Goal: Navigation & Orientation: Find specific page/section

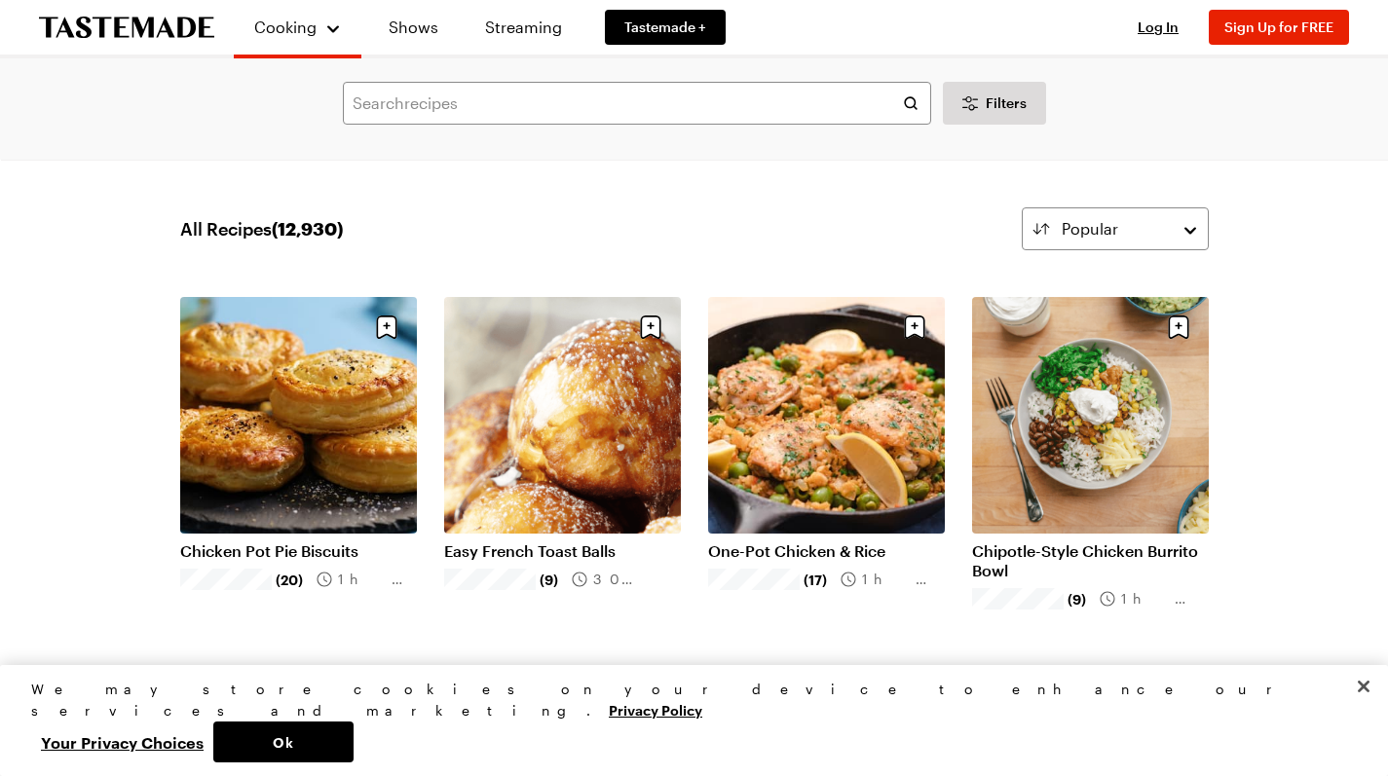
click at [115, 29] on icon "To Tastemade Home Page" at bounding box center [126, 28] width 175 height 22
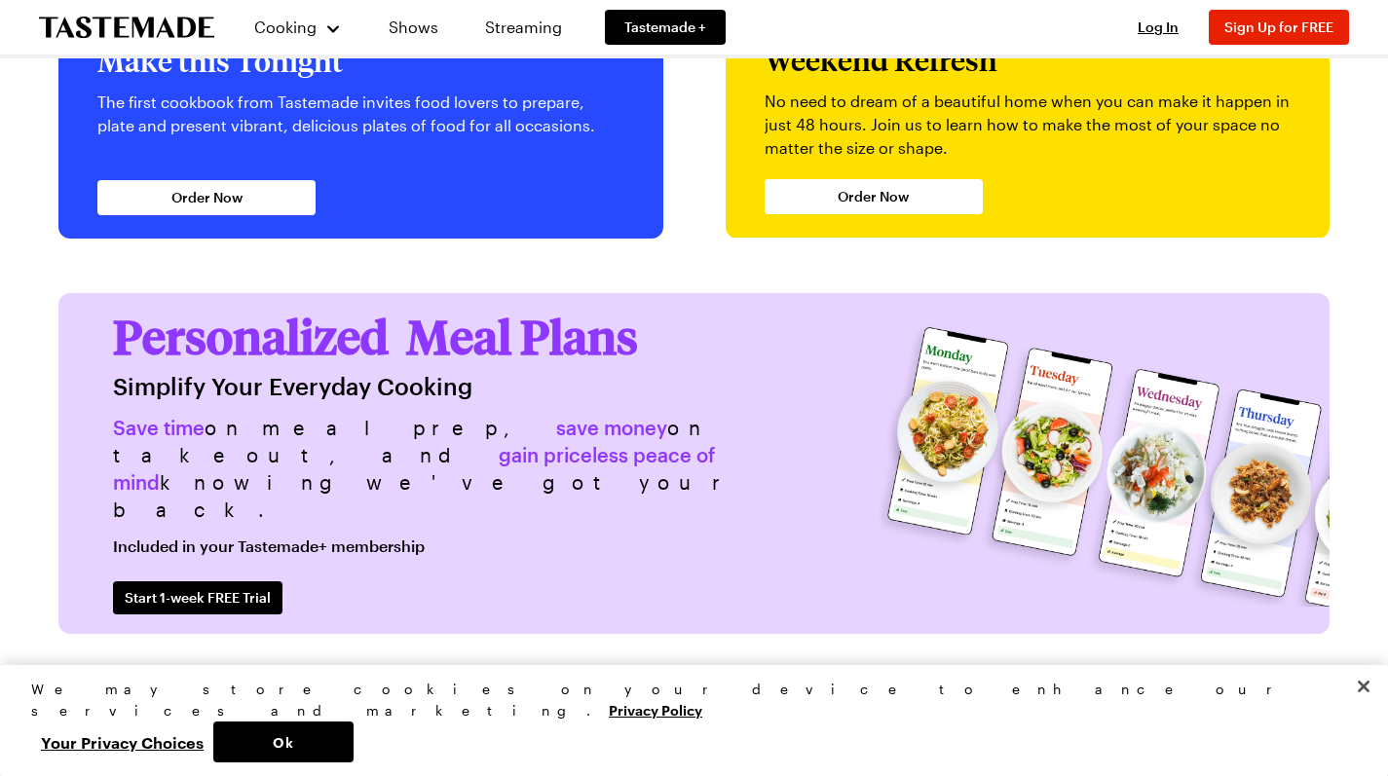
scroll to position [4852, 0]
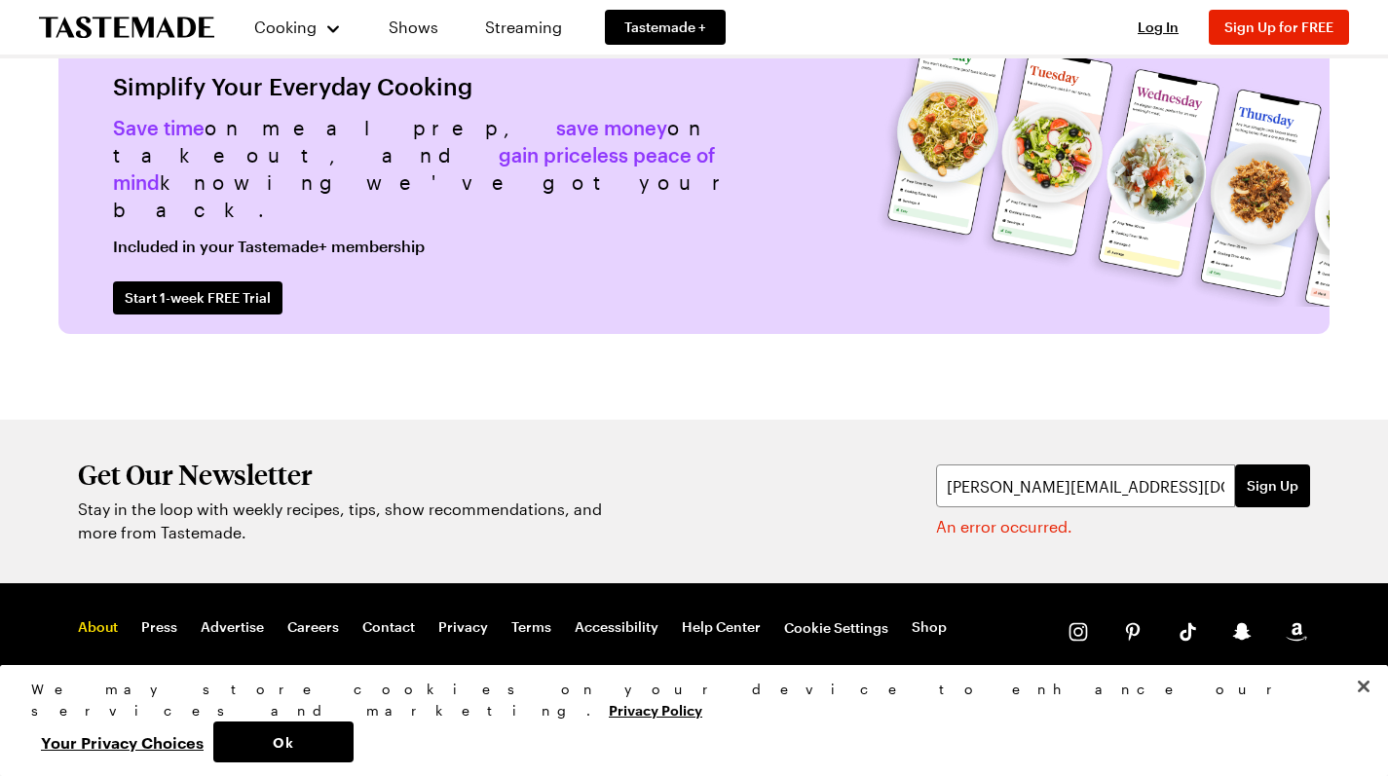
click at [88, 629] on link "About" at bounding box center [98, 628] width 40 height 19
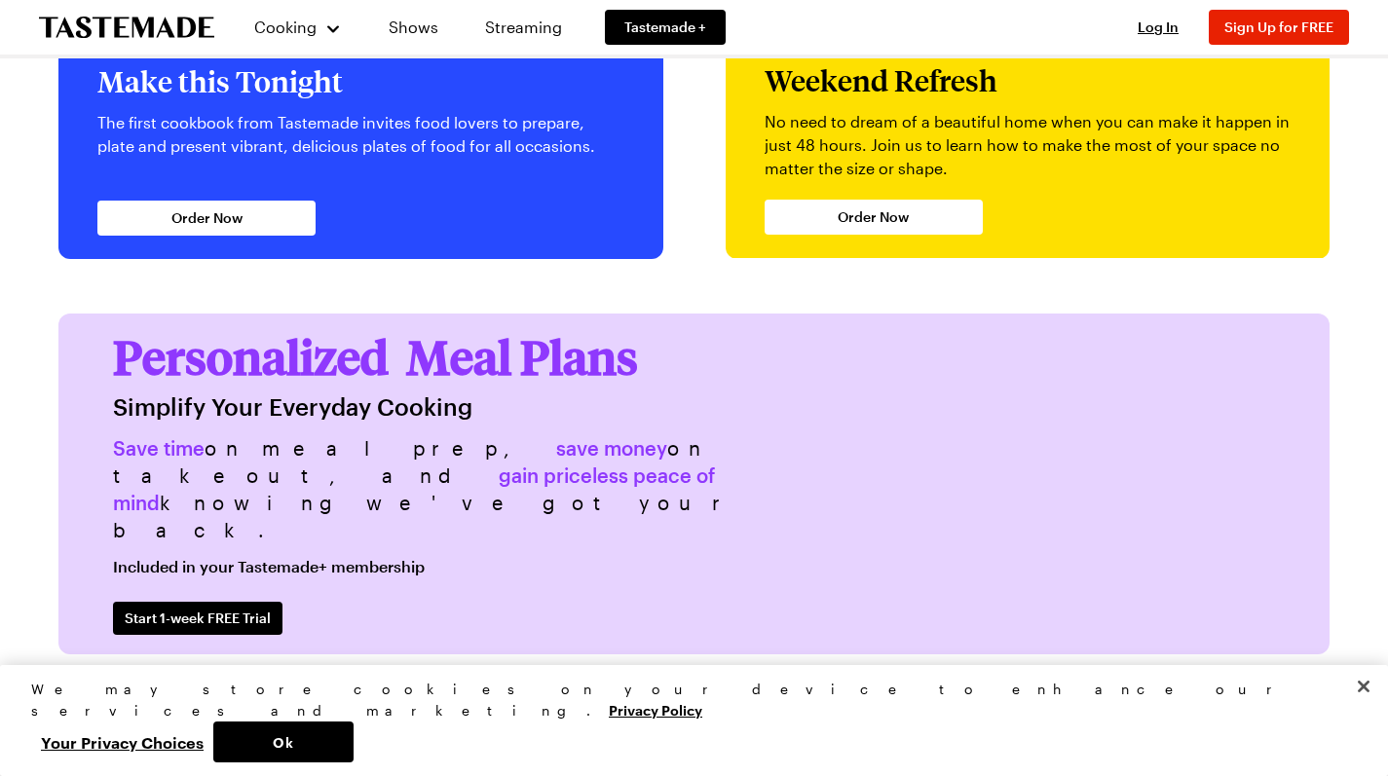
scroll to position [4852, 0]
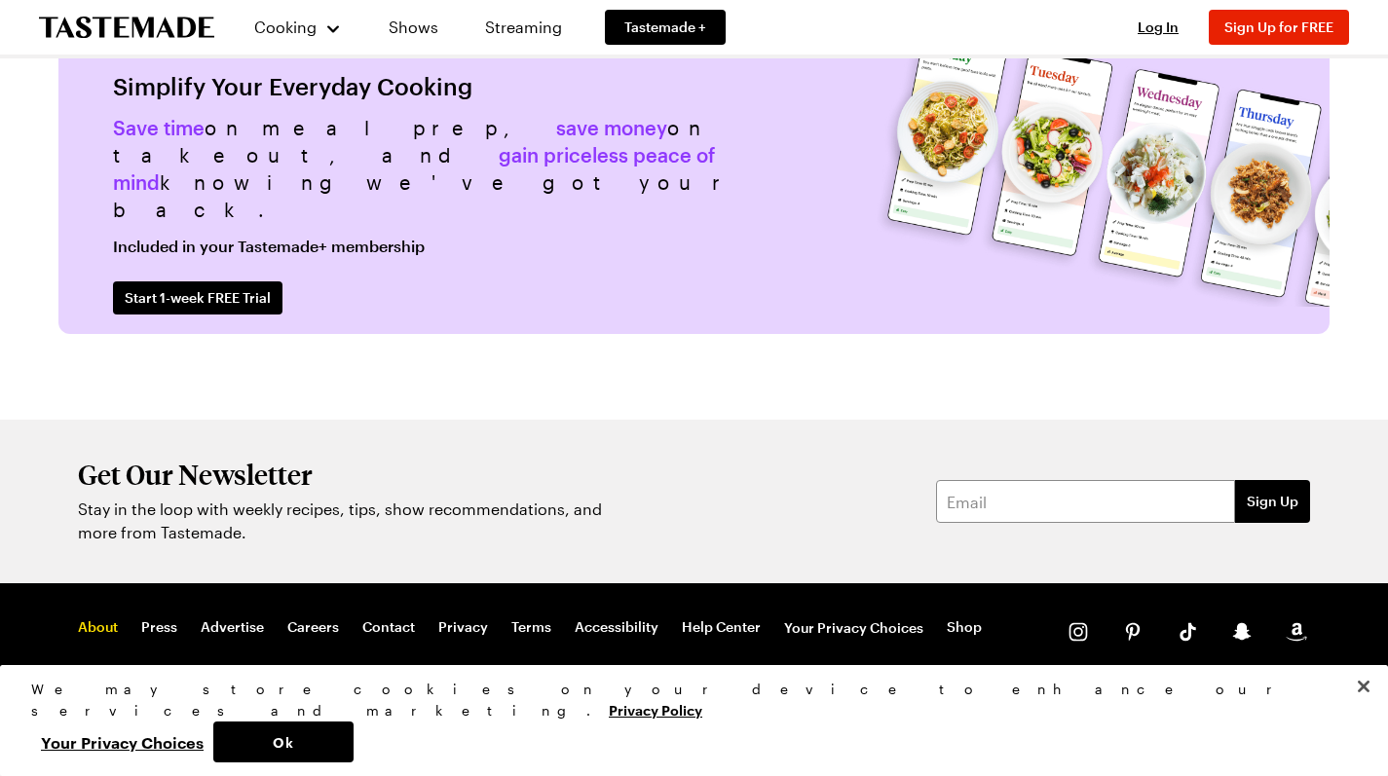
click at [93, 627] on link "About" at bounding box center [98, 628] width 40 height 19
